Goal: Task Accomplishment & Management: Manage account settings

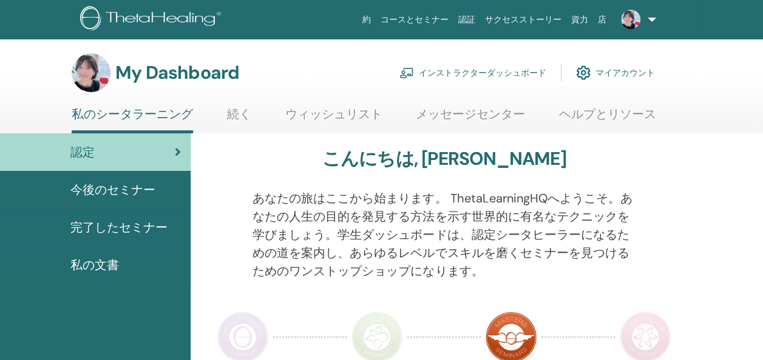
click at [455, 74] on link "インストラクターダッシュボード" at bounding box center [472, 72] width 147 height 27
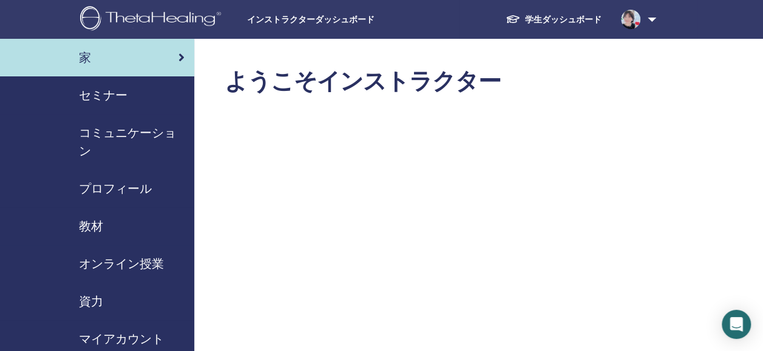
click at [108, 103] on span "セミナー" at bounding box center [103, 95] width 49 height 18
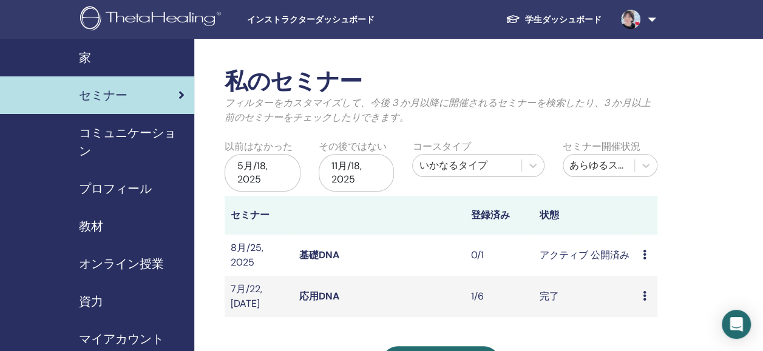
click at [643, 256] on icon at bounding box center [644, 255] width 4 height 10
click at [741, 258] on div "私のセミナー フィルターをカスタマイズして、今後 3 か月以降に開催されるセミナーを検索したり、3 か月以上前のセミナーをチェックしたりできます。 以前はなか…" at bounding box center [480, 343] width 572 height 609
click at [324, 258] on link "基礎DNA" at bounding box center [319, 255] width 40 height 13
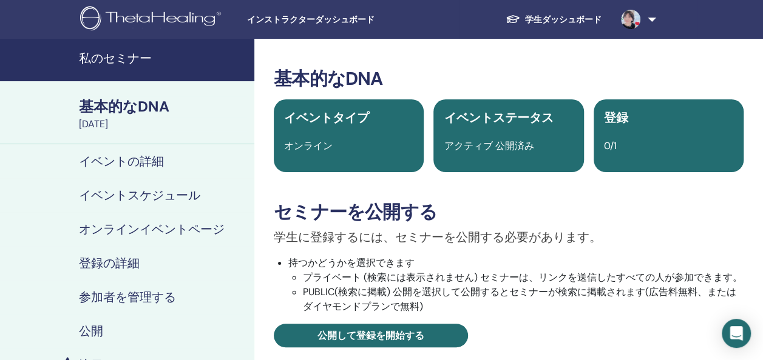
click at [155, 303] on h4 "参加者を管理する" at bounding box center [127, 297] width 97 height 15
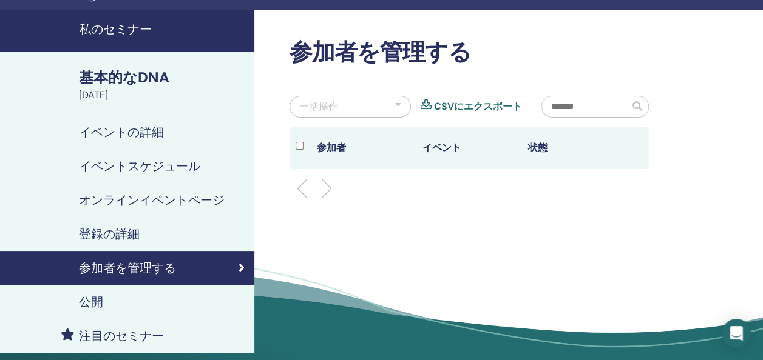
scroll to position [31, 0]
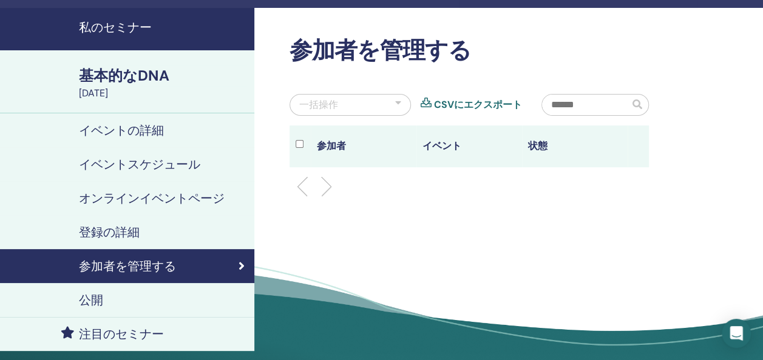
click at [130, 127] on h4 "イベントの詳細" at bounding box center [121, 130] width 85 height 15
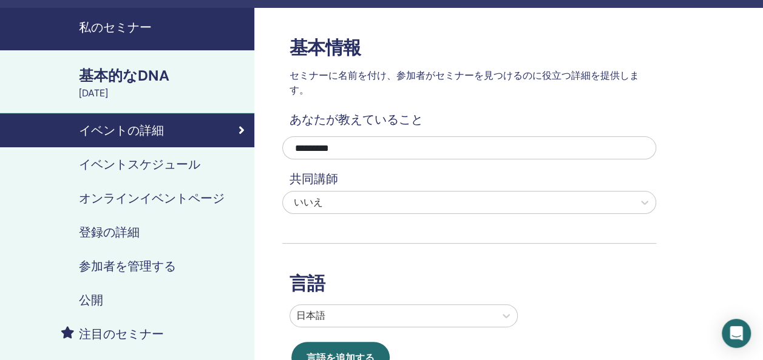
click at [115, 238] on h4 "登録の詳細" at bounding box center [109, 232] width 61 height 15
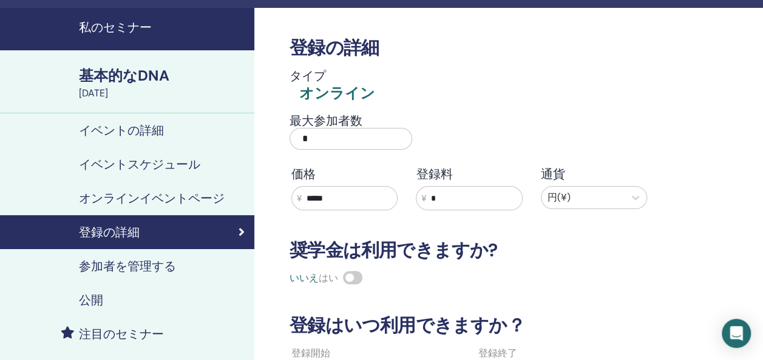
click at [113, 23] on h4 "私のセミナー" at bounding box center [163, 27] width 168 height 15
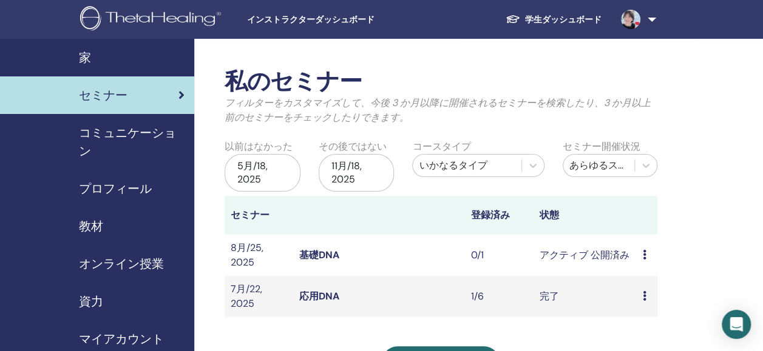
click at [643, 254] on icon at bounding box center [644, 255] width 4 height 10
click at [644, 299] on link "出席者" at bounding box center [642, 300] width 29 height 13
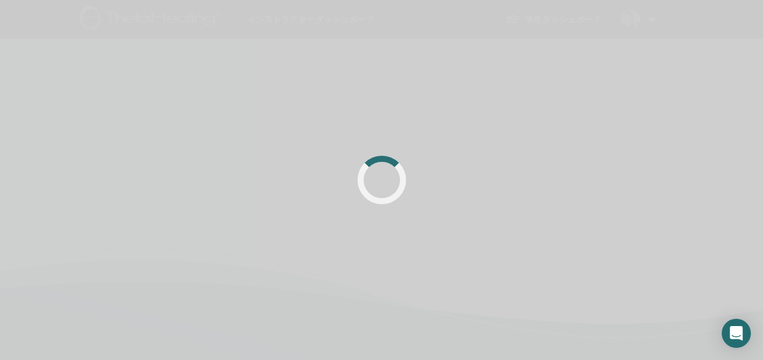
scroll to position [31, 0]
